Goal: Information Seeking & Learning: Learn about a topic

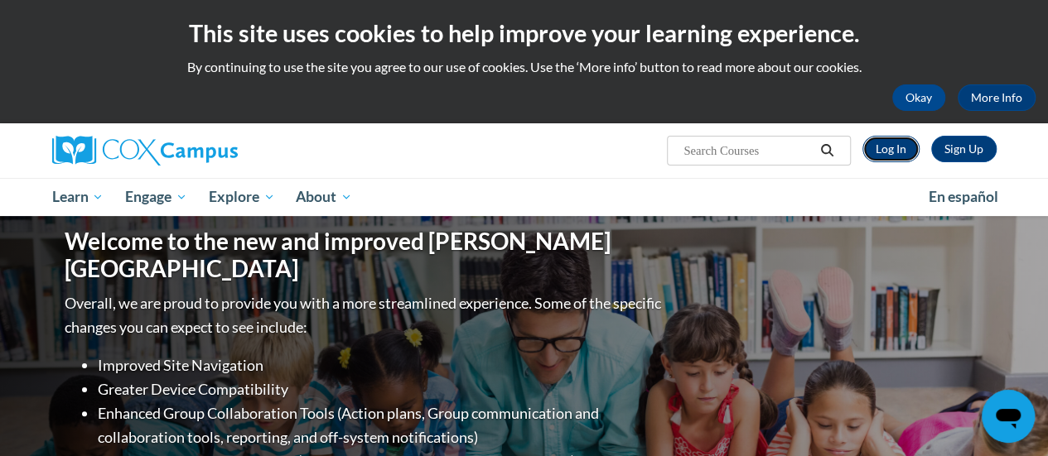
click at [880, 150] on link "Log In" at bounding box center [890, 149] width 57 height 26
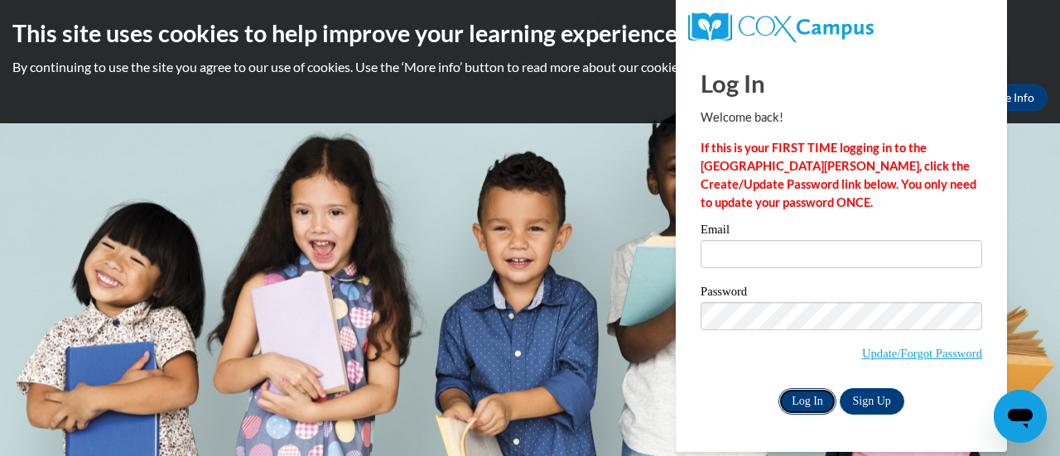
click at [800, 400] on input "Log In" at bounding box center [807, 401] width 58 height 26
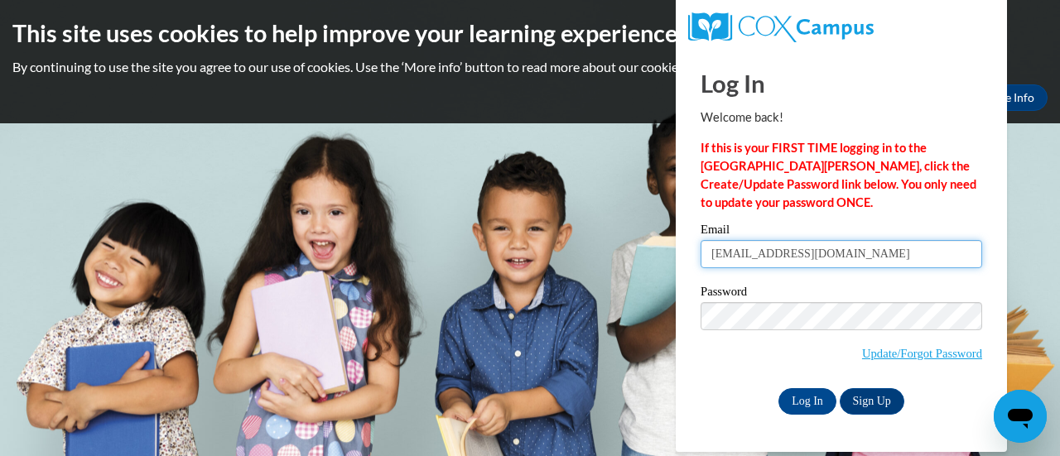
type input "[EMAIL_ADDRESS][DOMAIN_NAME]"
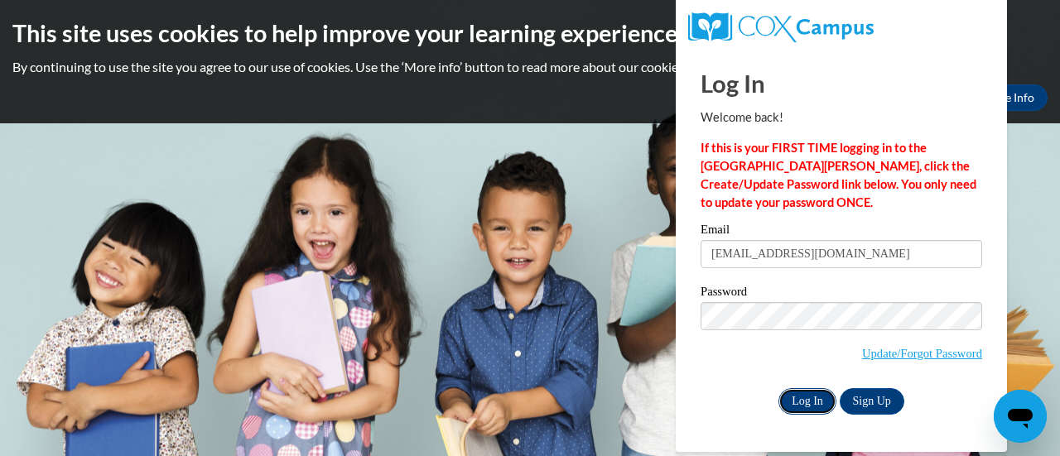
click at [802, 400] on input "Log In" at bounding box center [807, 401] width 58 height 26
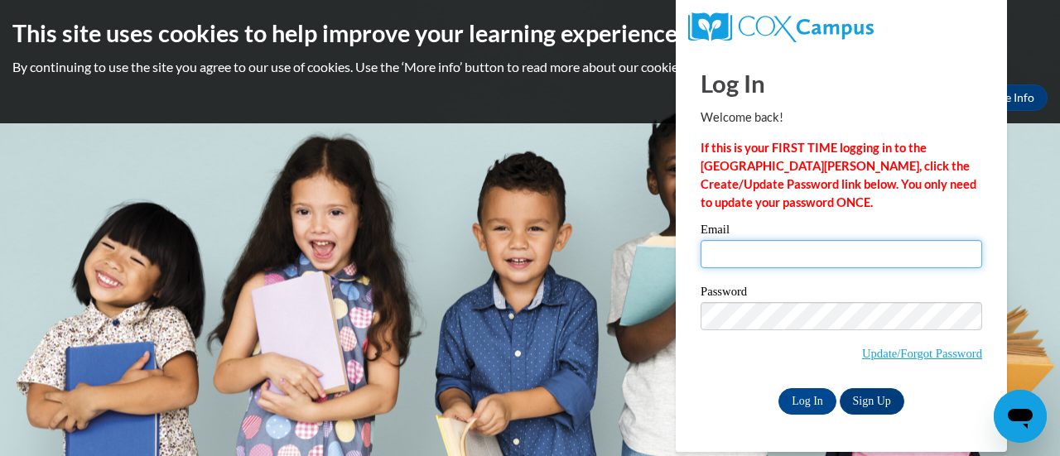
click at [759, 255] on input "Email" at bounding box center [842, 254] width 282 height 28
type input "[EMAIL_ADDRESS][DOMAIN_NAME]"
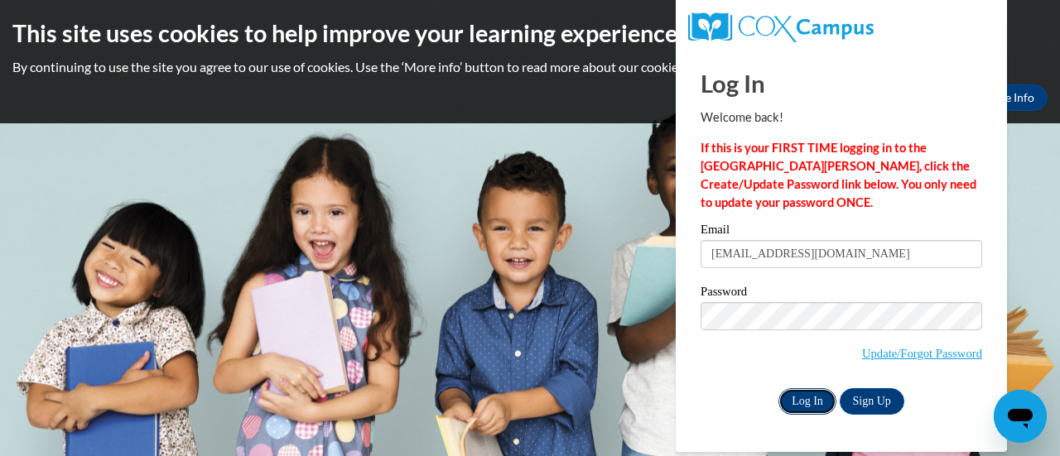
click at [801, 399] on input "Log In" at bounding box center [807, 401] width 58 height 26
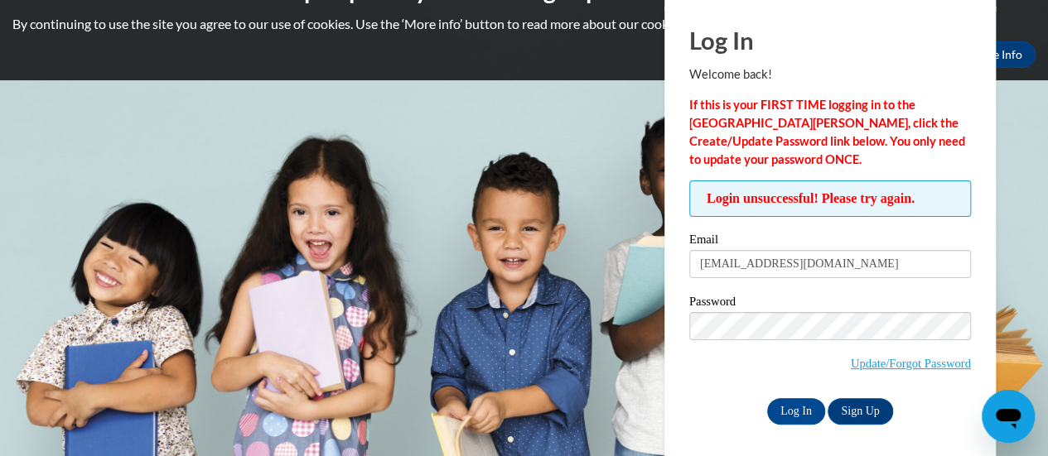
scroll to position [46, 0]
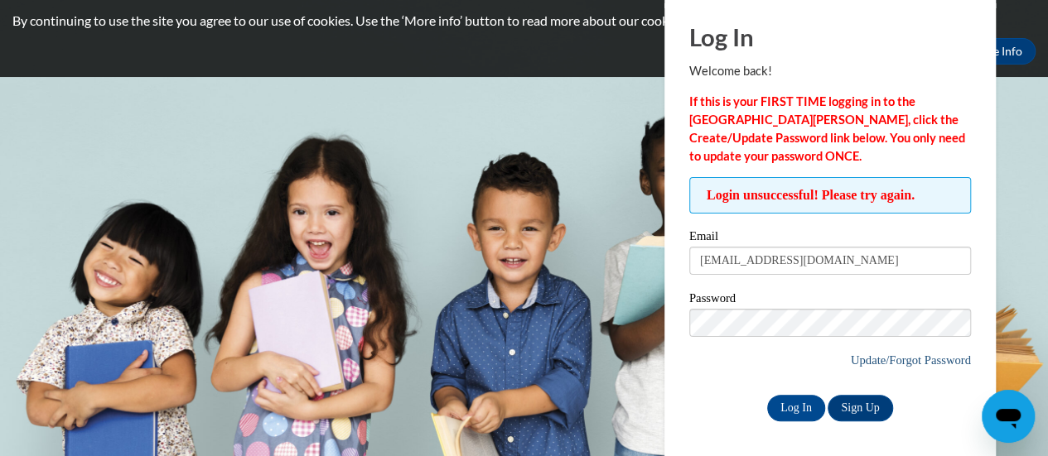
click at [856, 361] on link "Update/Forgot Password" at bounding box center [910, 360] width 120 height 13
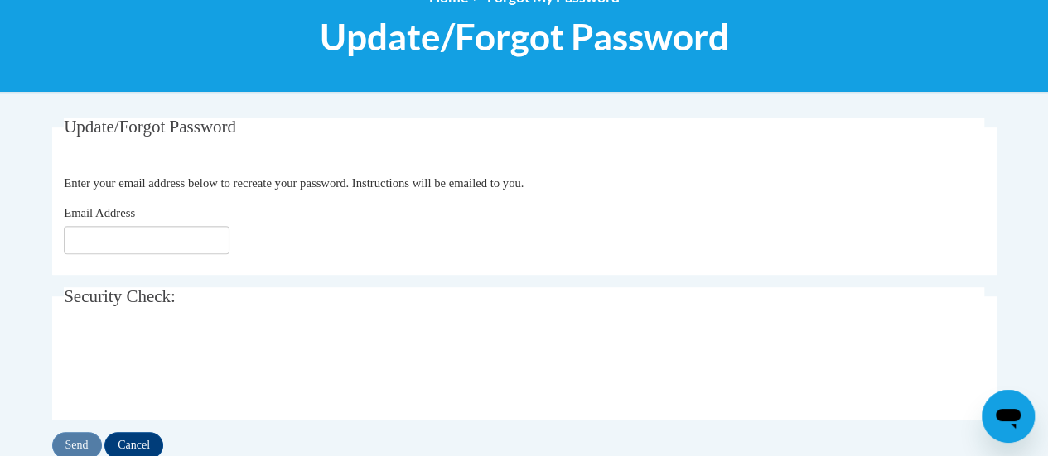
scroll to position [215, 0]
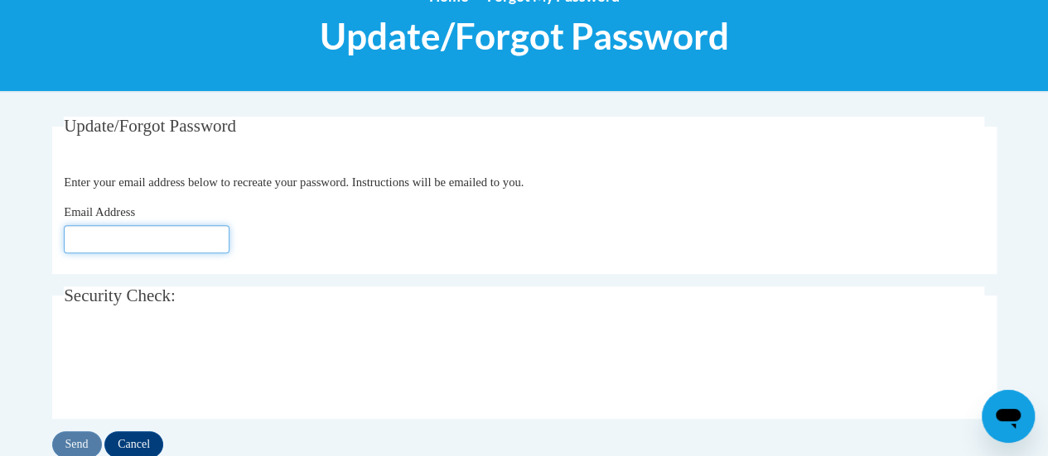
click at [133, 234] on input "Email Address" at bounding box center [147, 239] width 166 height 28
type input "[EMAIL_ADDRESS][DOMAIN_NAME]"
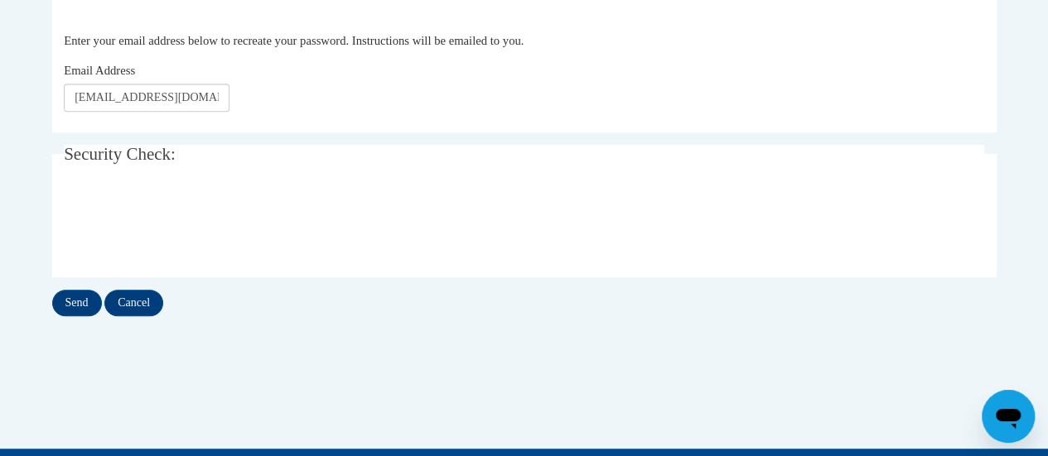
scroll to position [359, 0]
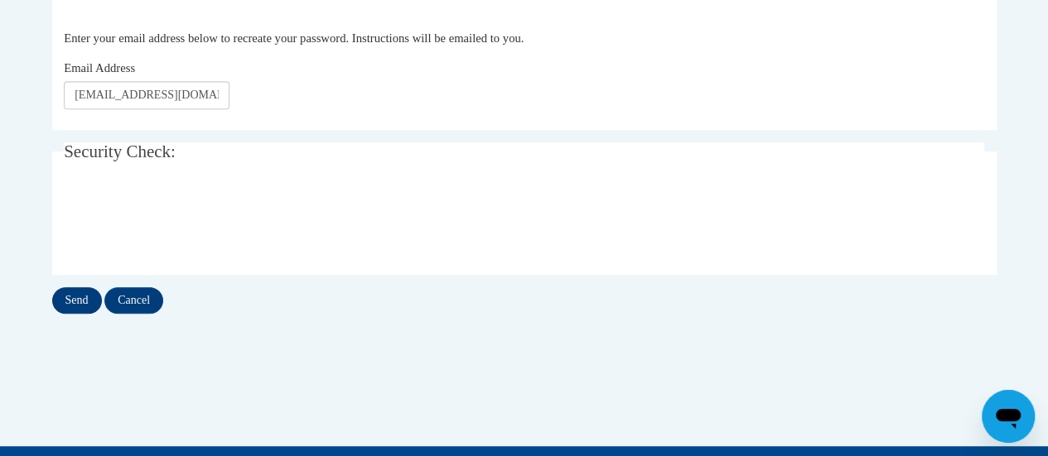
click at [72, 305] on input "Send" at bounding box center [77, 300] width 50 height 26
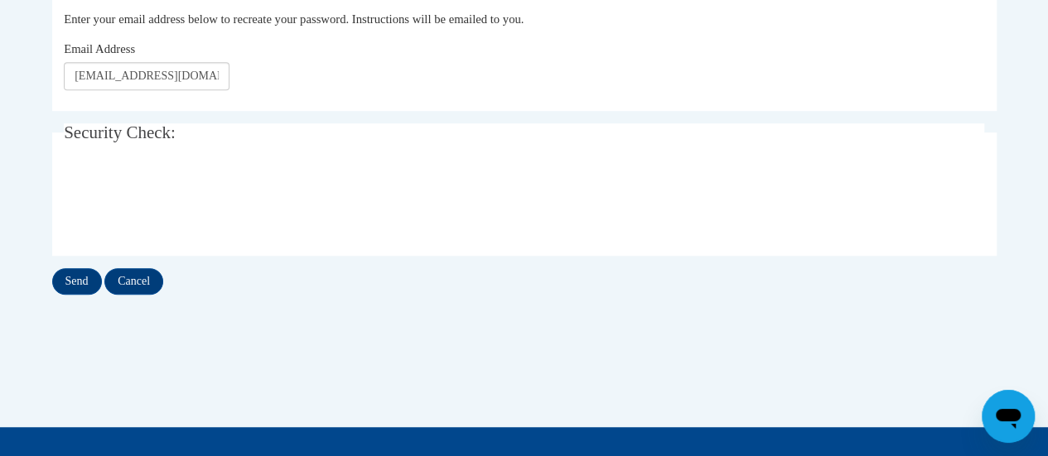
scroll to position [392, 0]
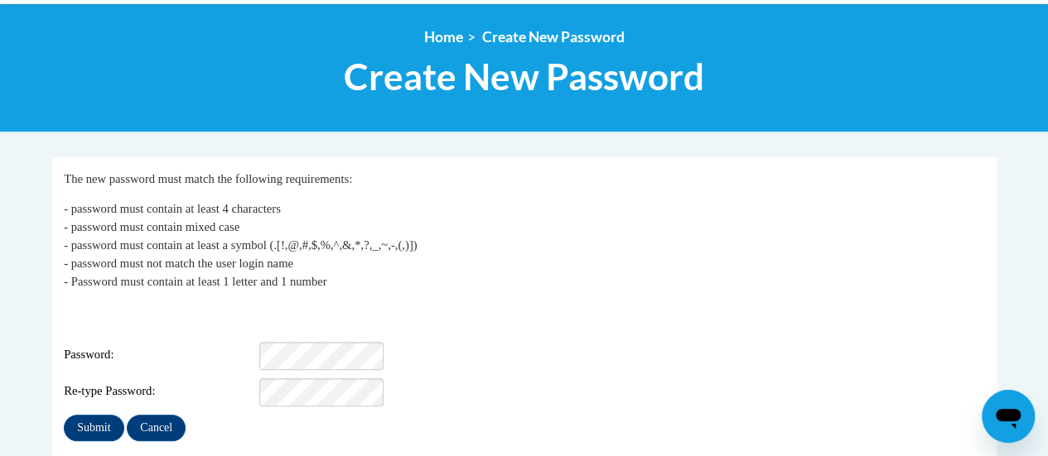
scroll to position [248, 0]
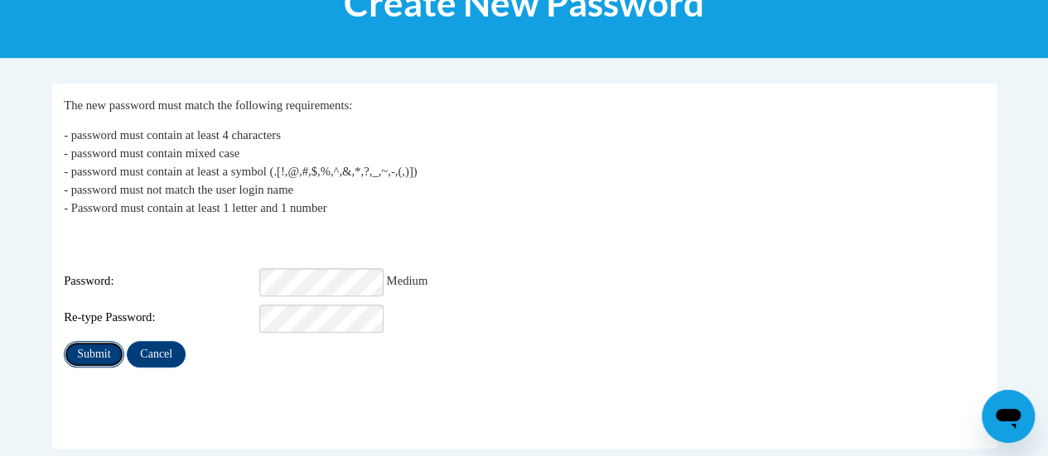
click at [91, 352] on input "Submit" at bounding box center [94, 354] width 60 height 26
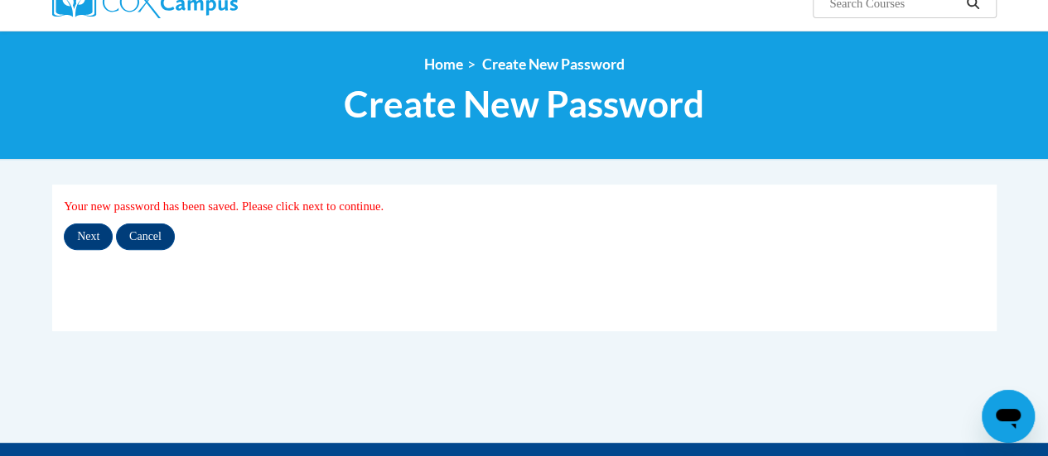
scroll to position [150, 0]
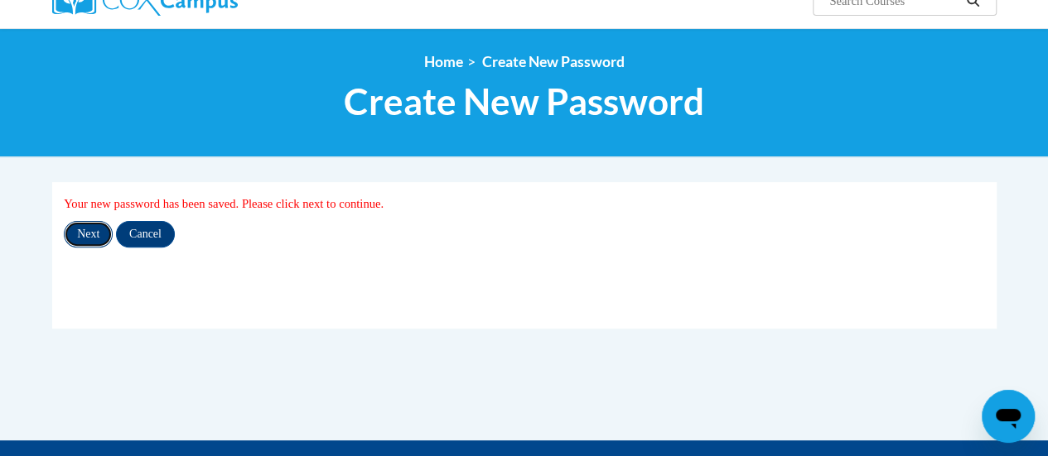
click at [86, 234] on input "Next" at bounding box center [88, 234] width 49 height 26
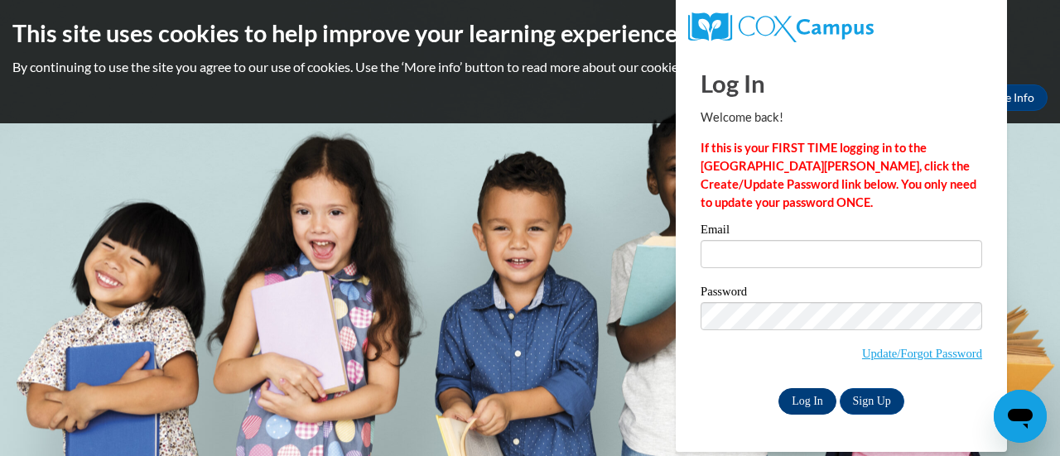
click at [801, 406] on input "Log In" at bounding box center [807, 401] width 58 height 26
click at [803, 399] on input "Log In" at bounding box center [807, 401] width 58 height 26
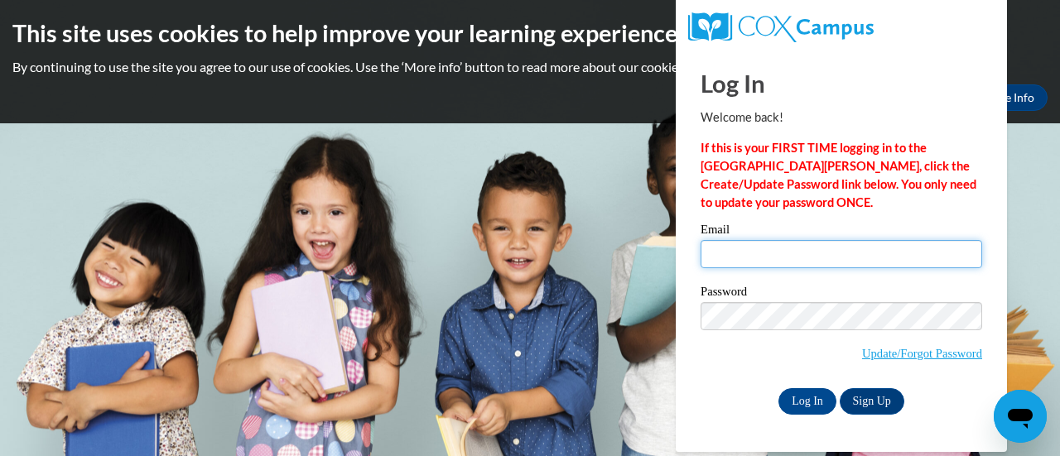
click at [754, 250] on input "Email" at bounding box center [842, 254] width 282 height 28
click at [719, 385] on div "Email Password Update/Forgot Password Log In Sign Up OR" at bounding box center [842, 319] width 282 height 190
click at [734, 253] on input "Email" at bounding box center [842, 254] width 282 height 28
type input "kasubosk@w-csd.org"
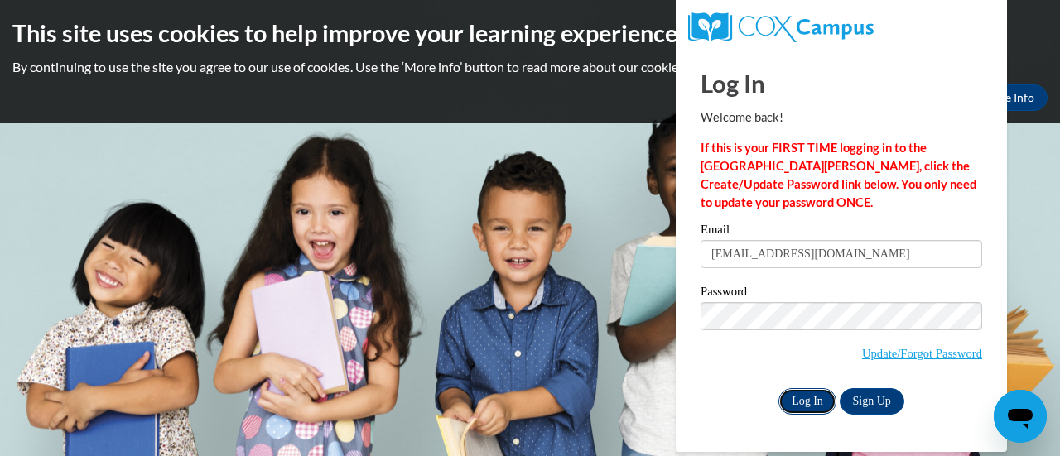
click at [802, 397] on input "Log In" at bounding box center [807, 401] width 58 height 26
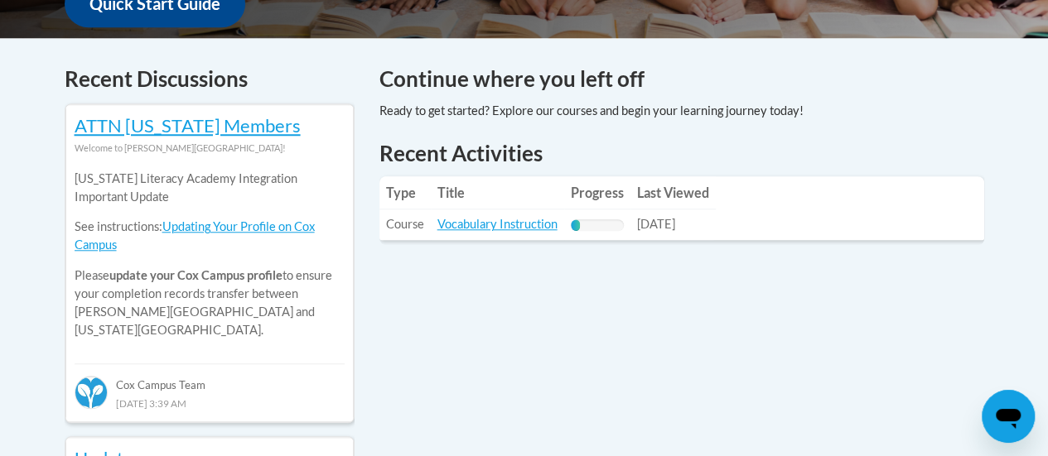
scroll to position [667, 0]
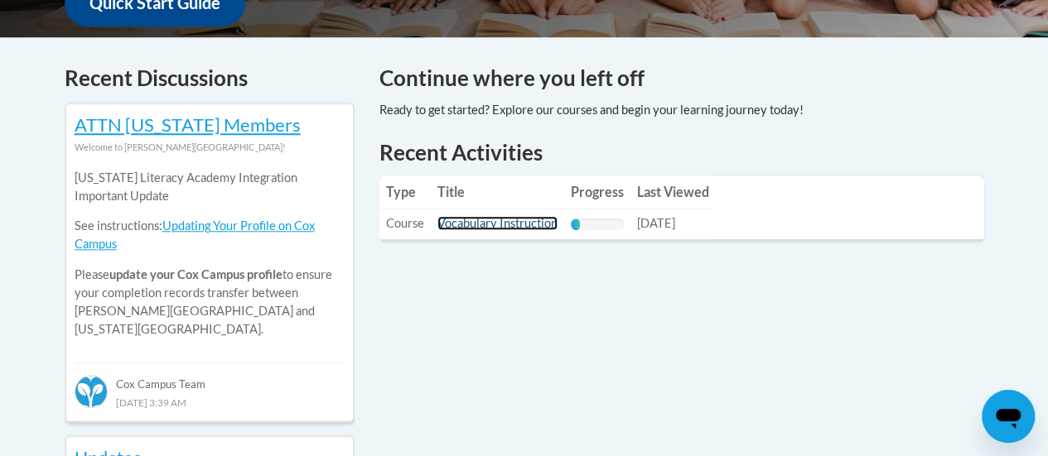
click at [492, 222] on link "Vocabulary Instruction" at bounding box center [497, 223] width 120 height 14
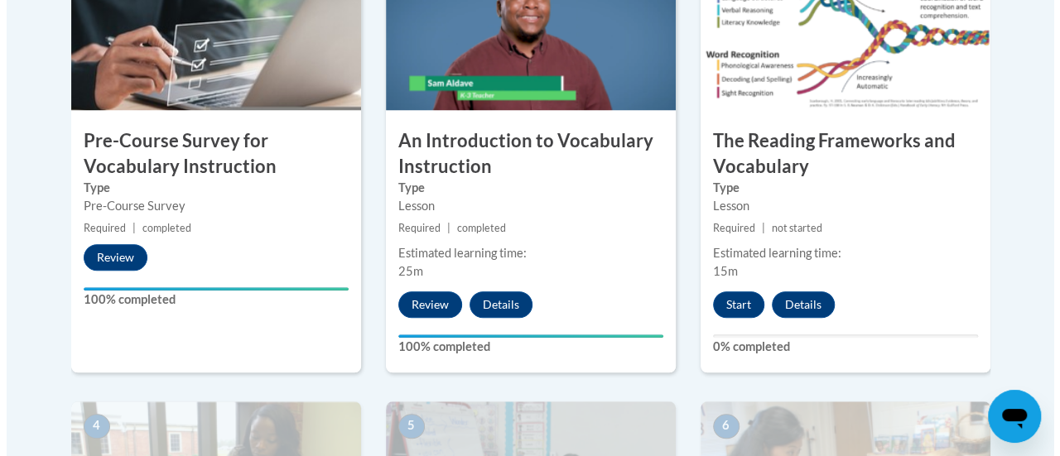
scroll to position [609, 0]
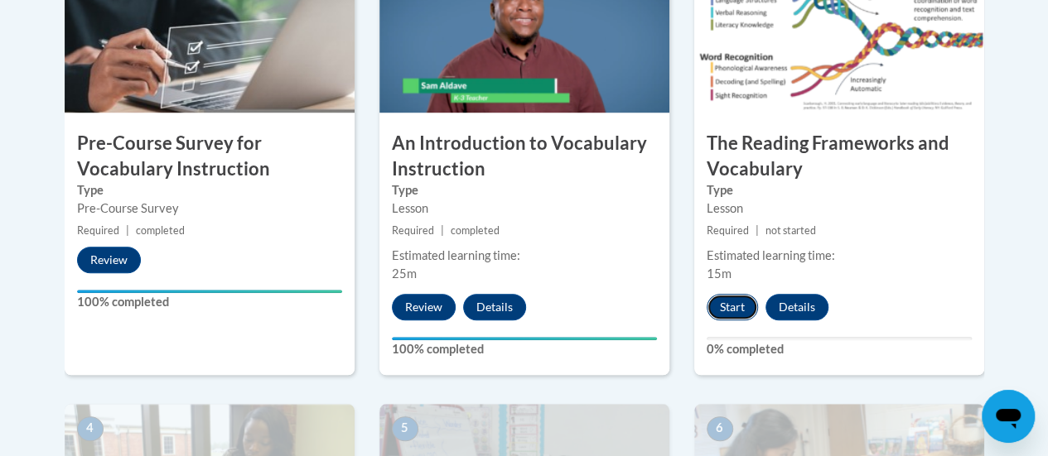
click at [732, 303] on button "Start" at bounding box center [731, 307] width 51 height 26
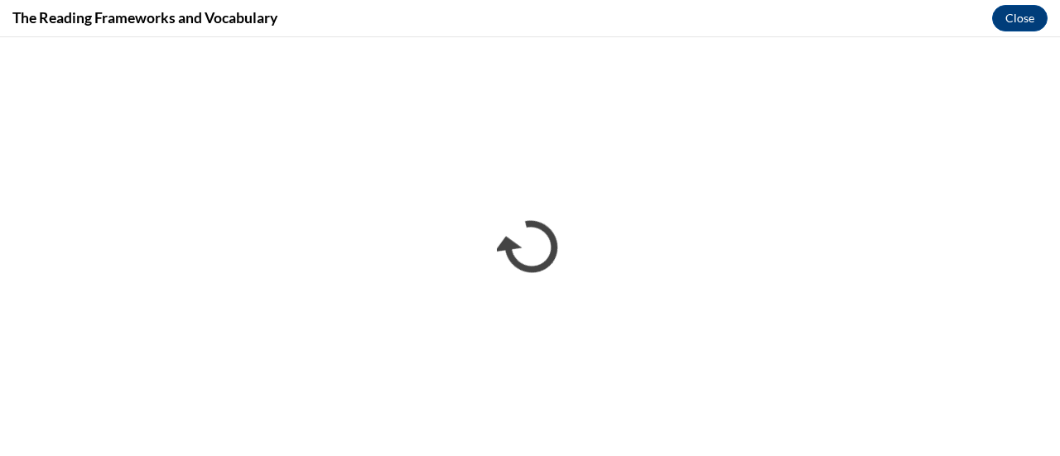
scroll to position [0, 0]
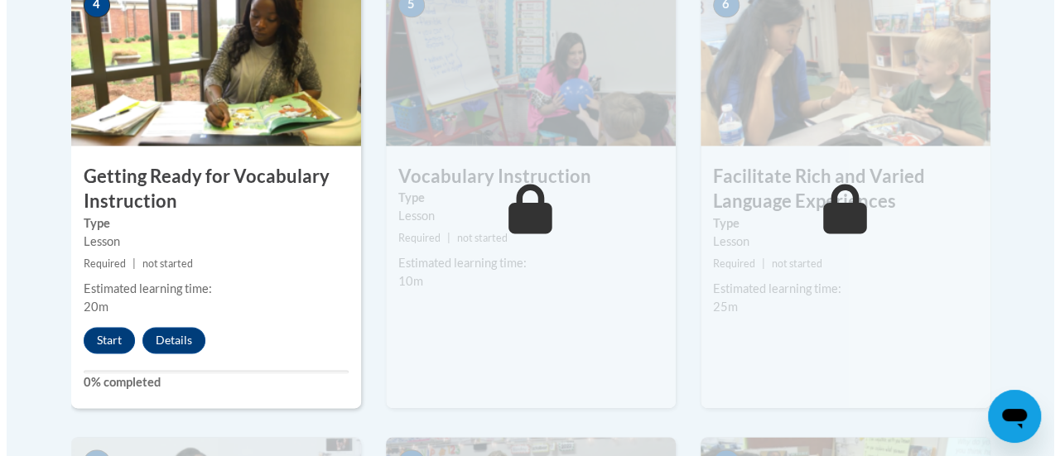
scroll to position [1040, 0]
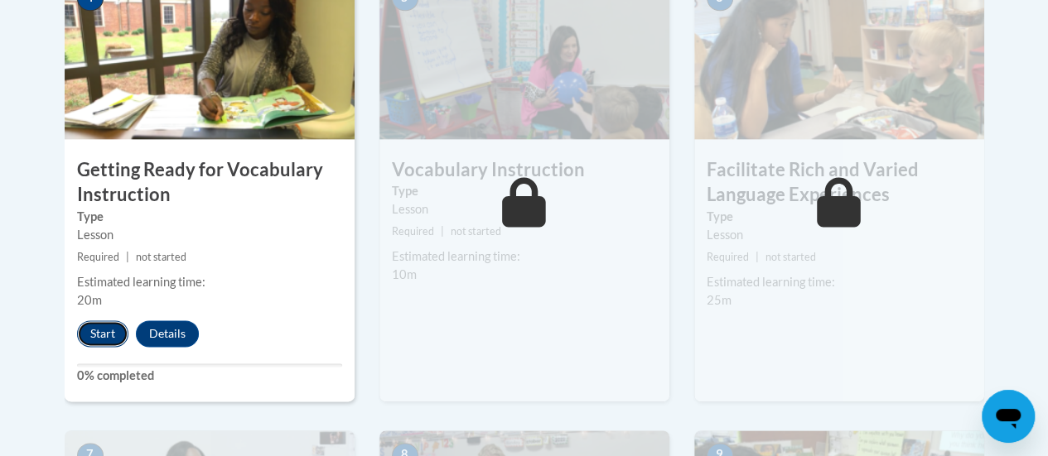
click at [101, 330] on button "Start" at bounding box center [102, 333] width 51 height 26
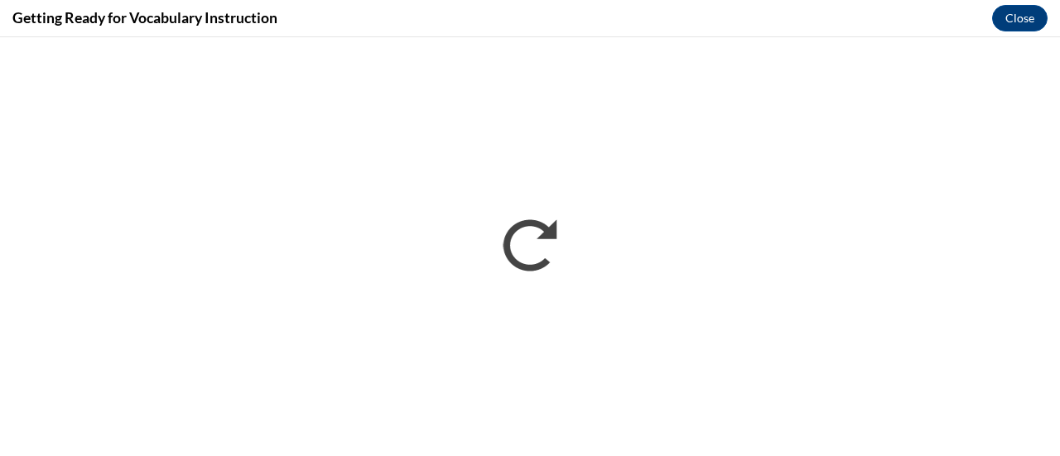
scroll to position [0, 0]
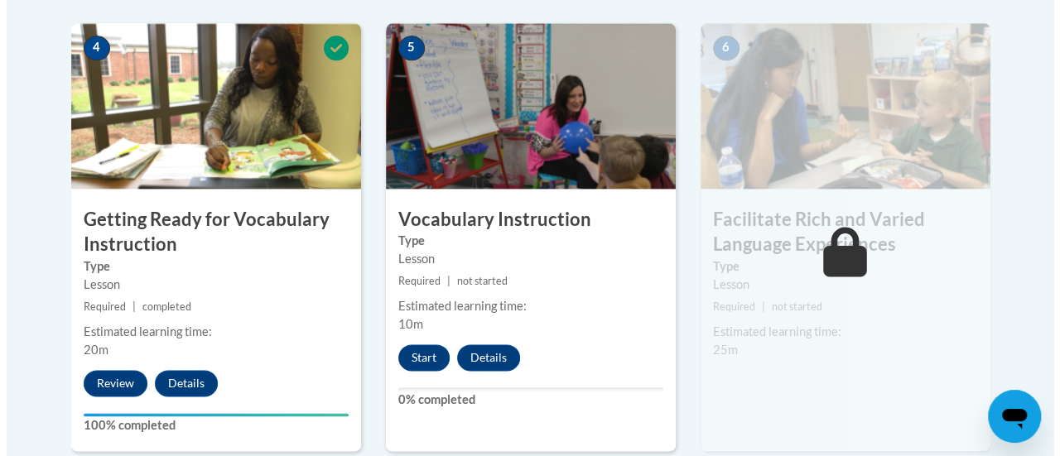
scroll to position [1005, 0]
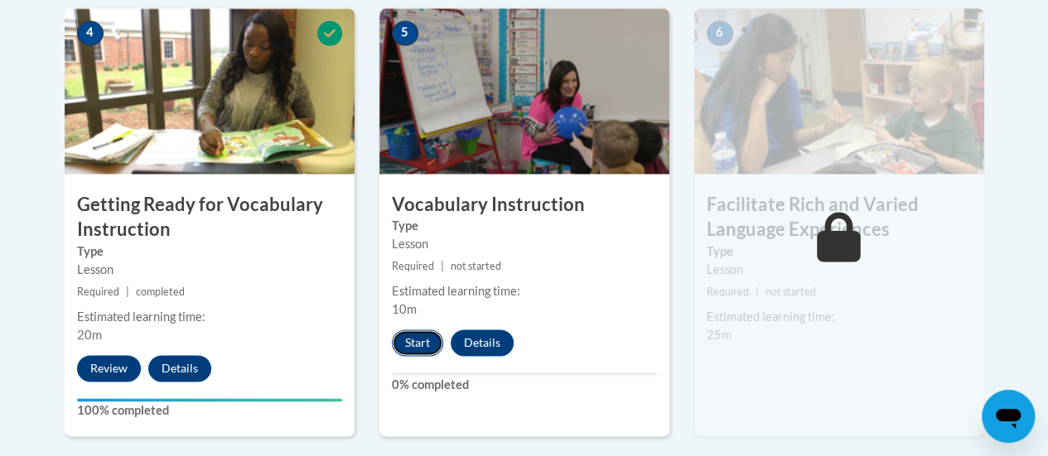
click at [415, 340] on button "Start" at bounding box center [417, 343] width 51 height 26
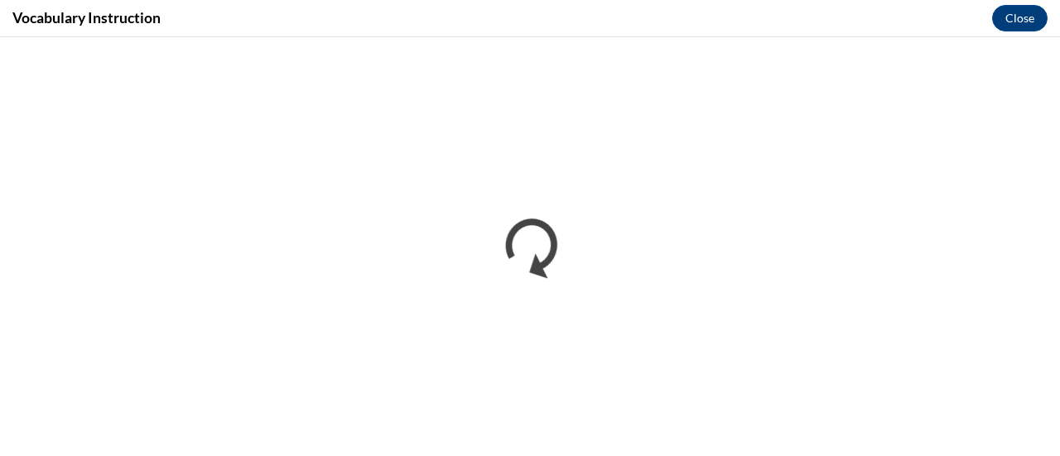
scroll to position [0, 0]
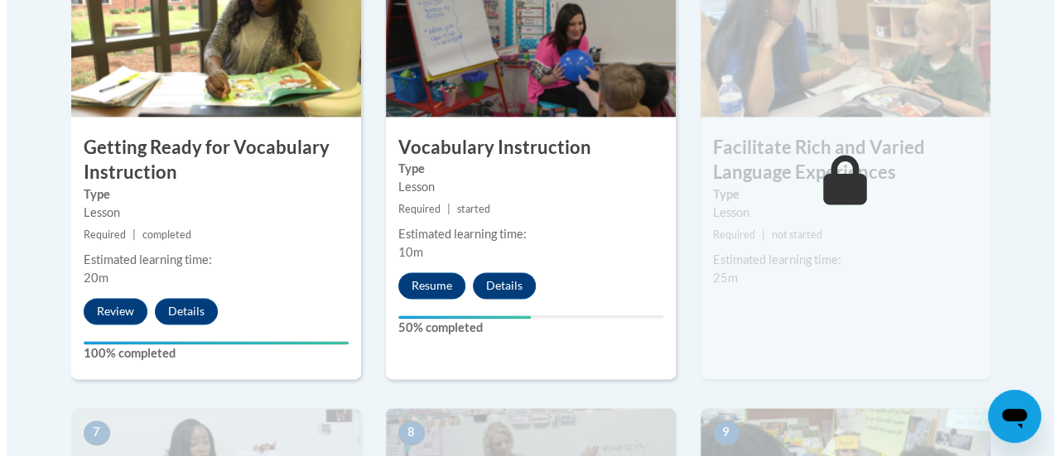
scroll to position [1063, 0]
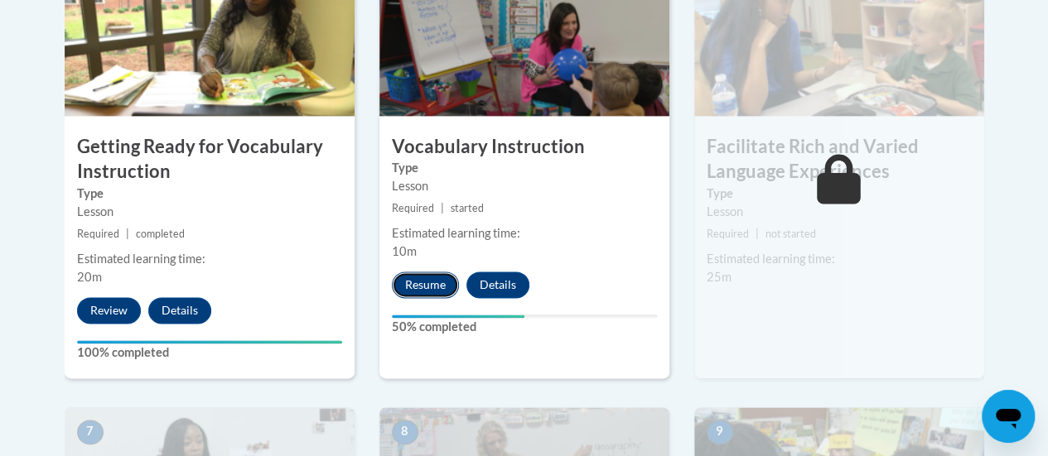
click at [429, 281] on button "Resume" at bounding box center [425, 285] width 67 height 26
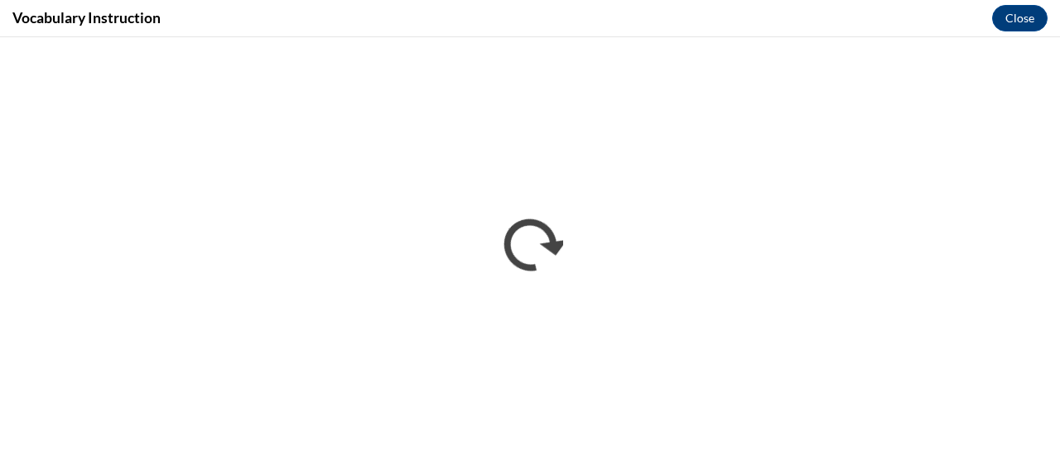
scroll to position [0, 0]
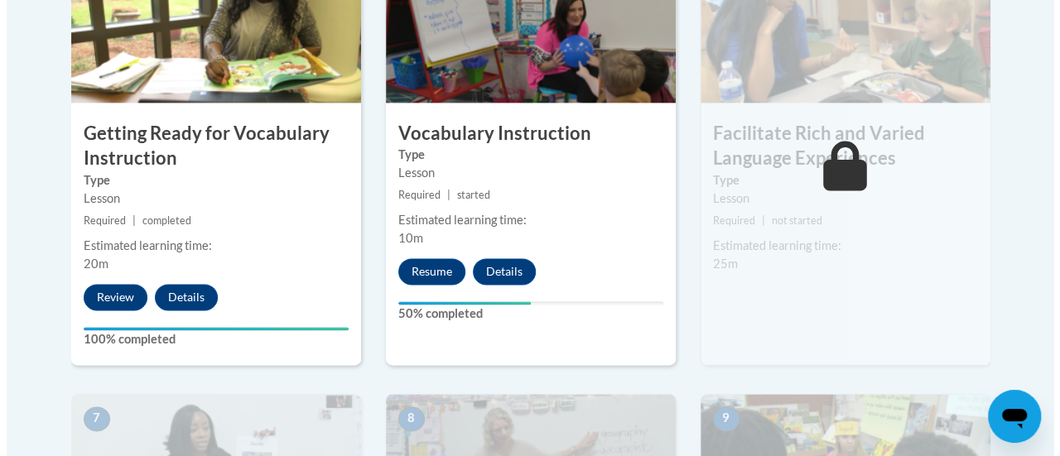
scroll to position [1078, 0]
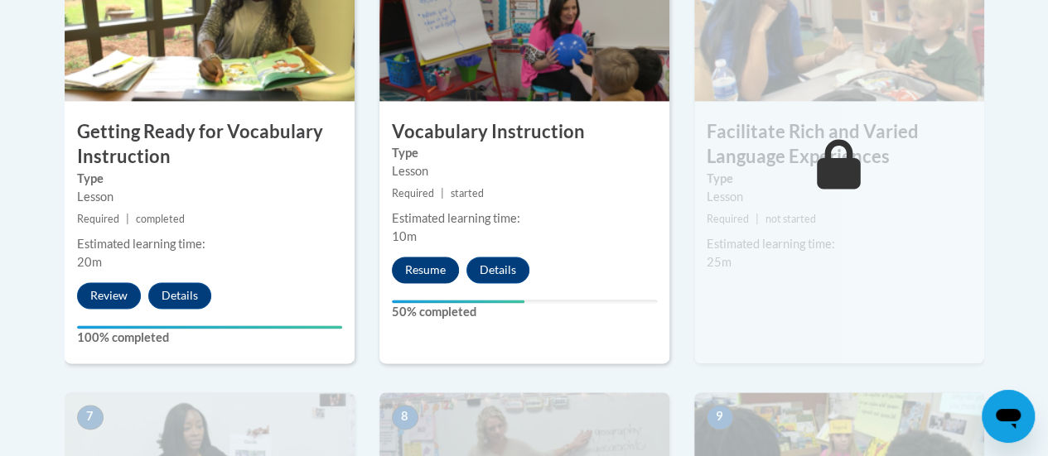
click at [421, 266] on button "Resume" at bounding box center [425, 270] width 67 height 26
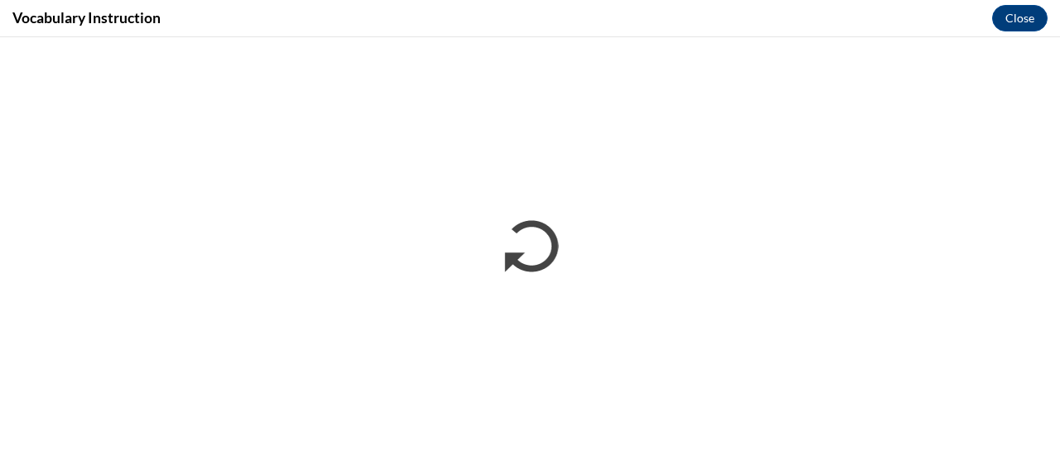
scroll to position [0, 0]
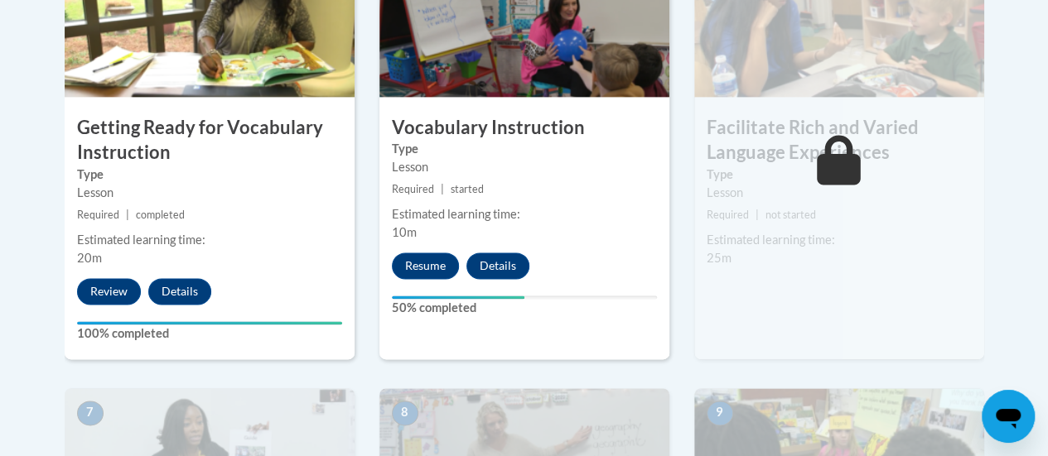
scroll to position [1020, 0]
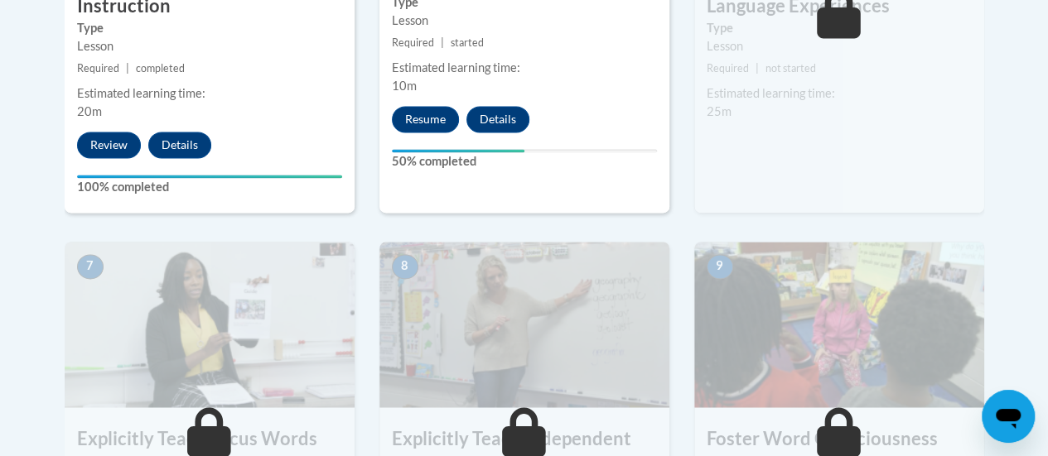
scroll to position [1231, 0]
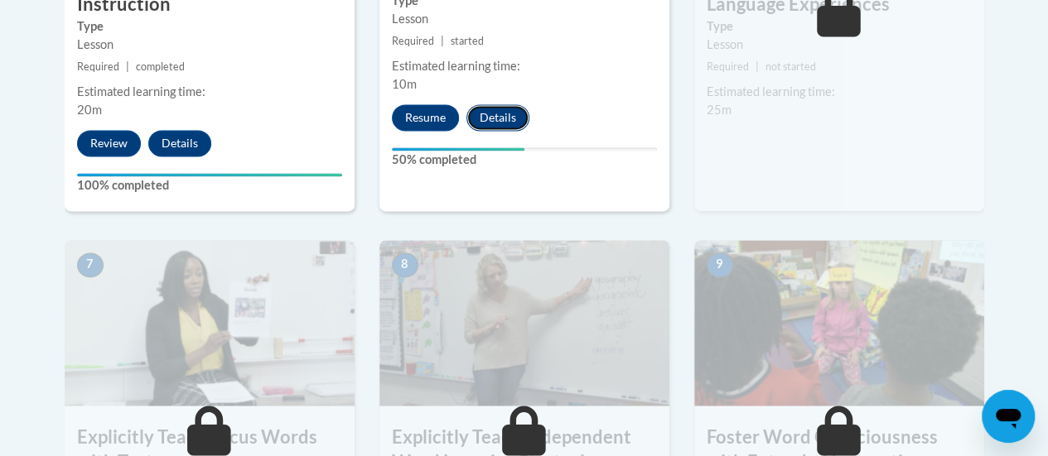
click at [492, 114] on button "Details" at bounding box center [497, 117] width 63 height 26
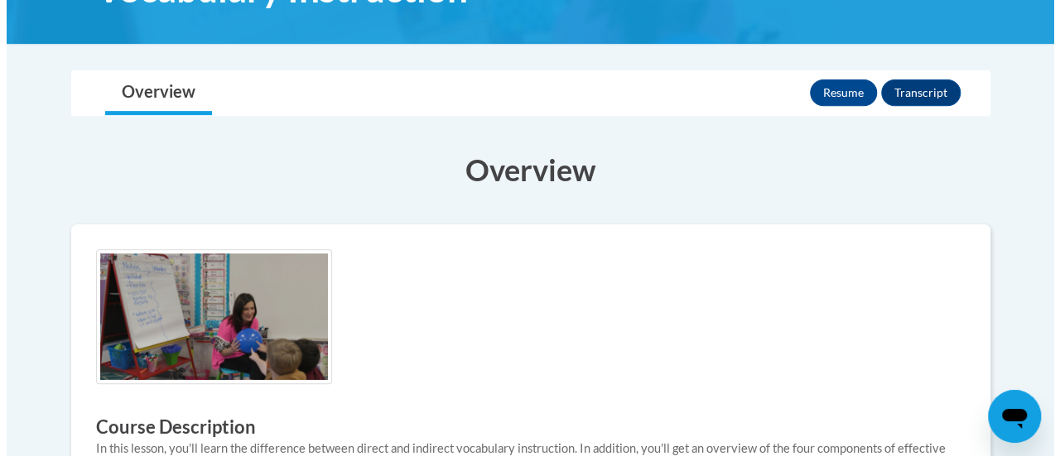
scroll to position [298, 0]
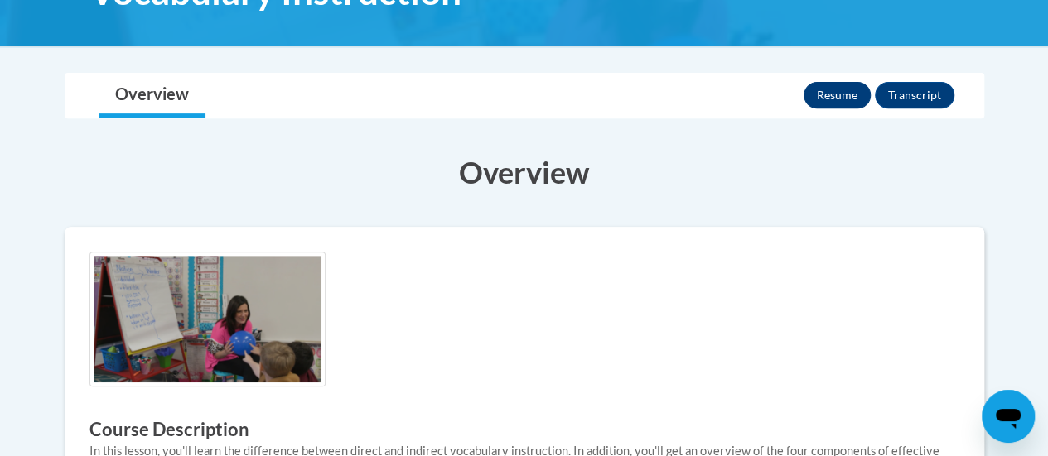
click at [840, 88] on button "Resume" at bounding box center [836, 95] width 67 height 26
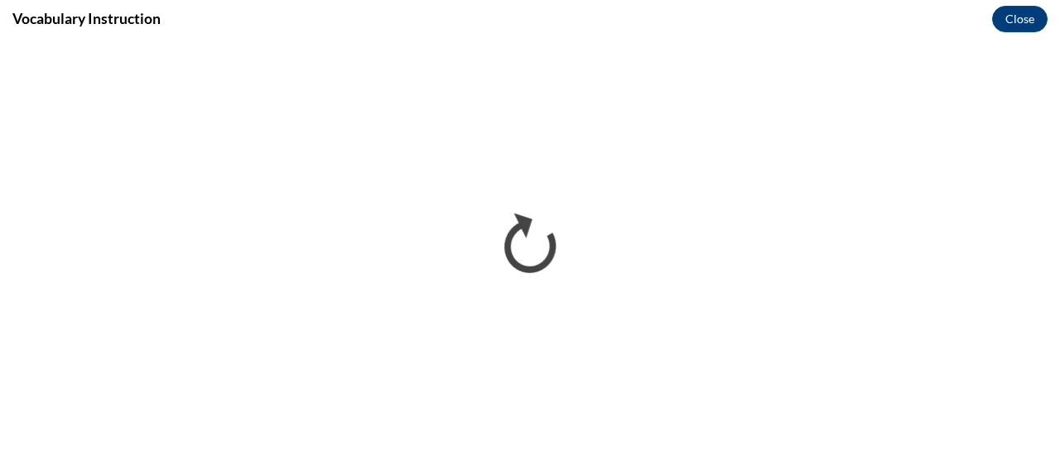
scroll to position [0, 0]
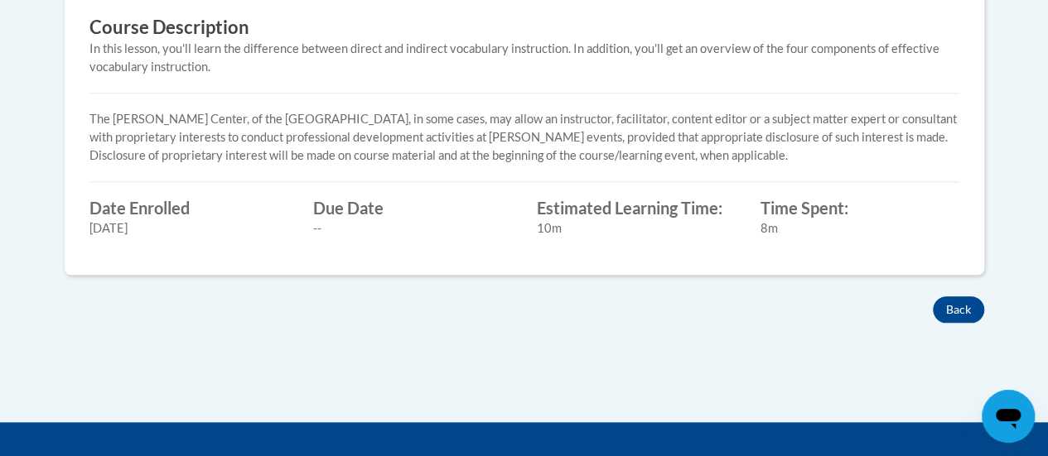
scroll to position [704, 0]
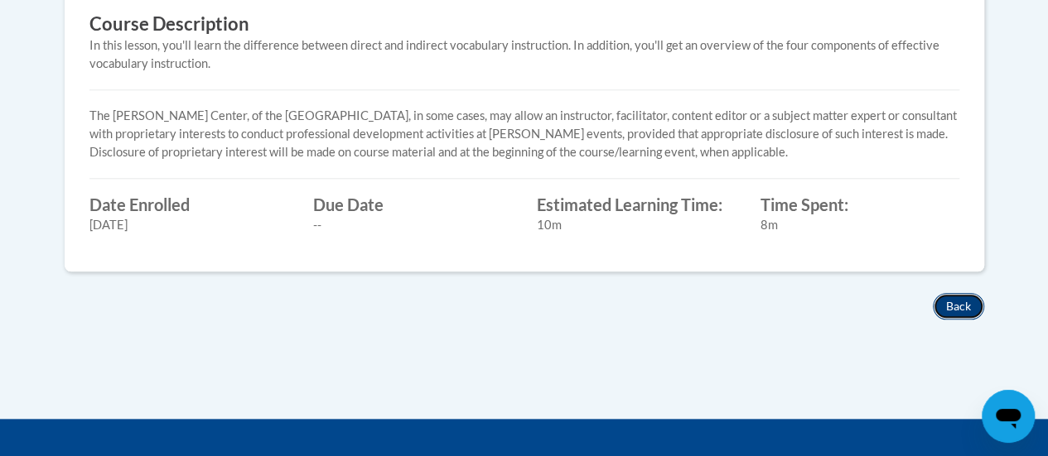
click at [961, 308] on button "Back" at bounding box center [957, 306] width 51 height 26
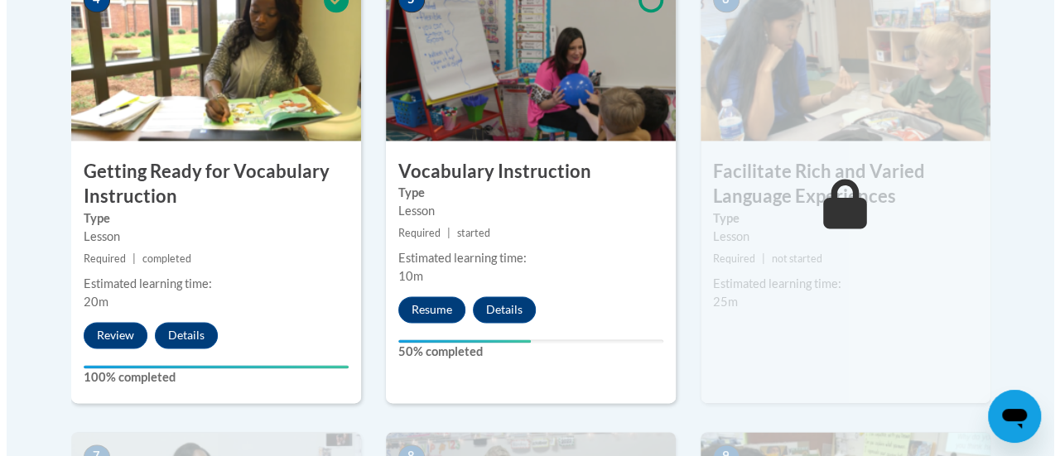
scroll to position [1040, 0]
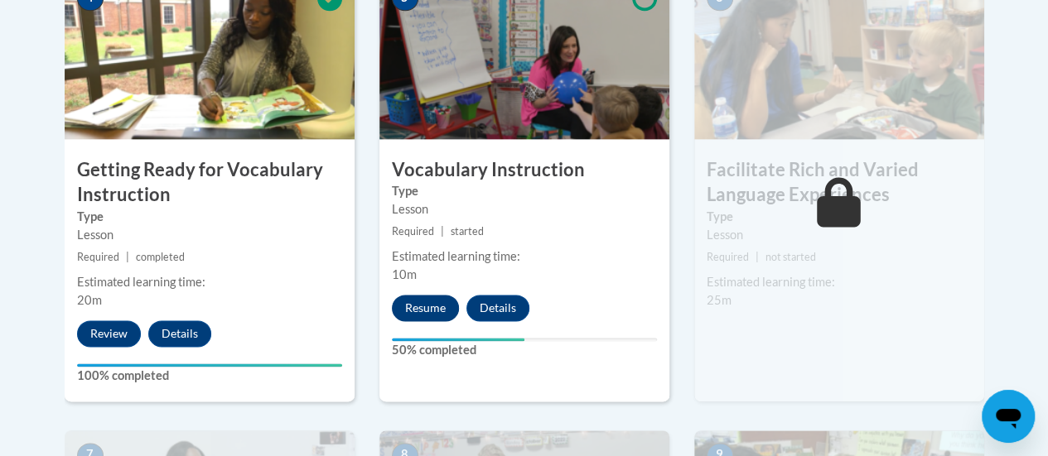
click at [421, 305] on button "Resume" at bounding box center [425, 308] width 67 height 26
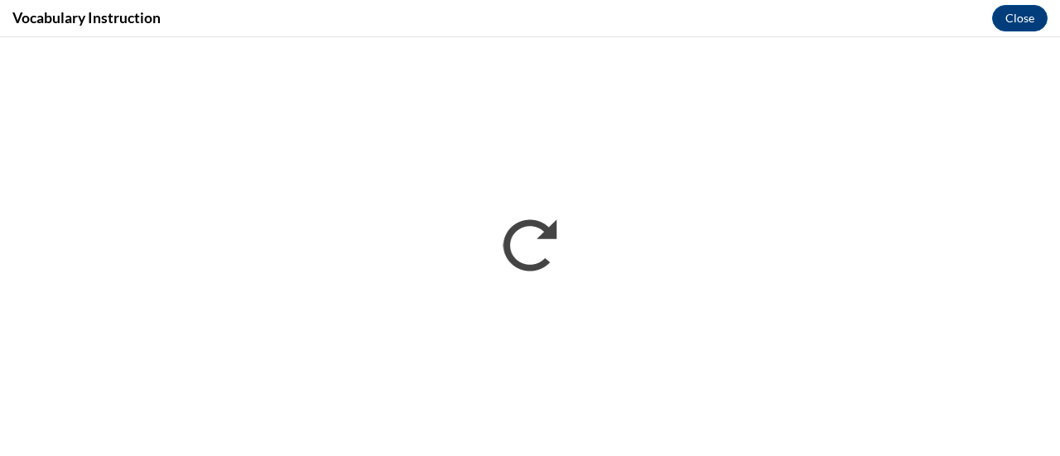
scroll to position [0, 0]
